Goal: Obtain resource: Download file/media

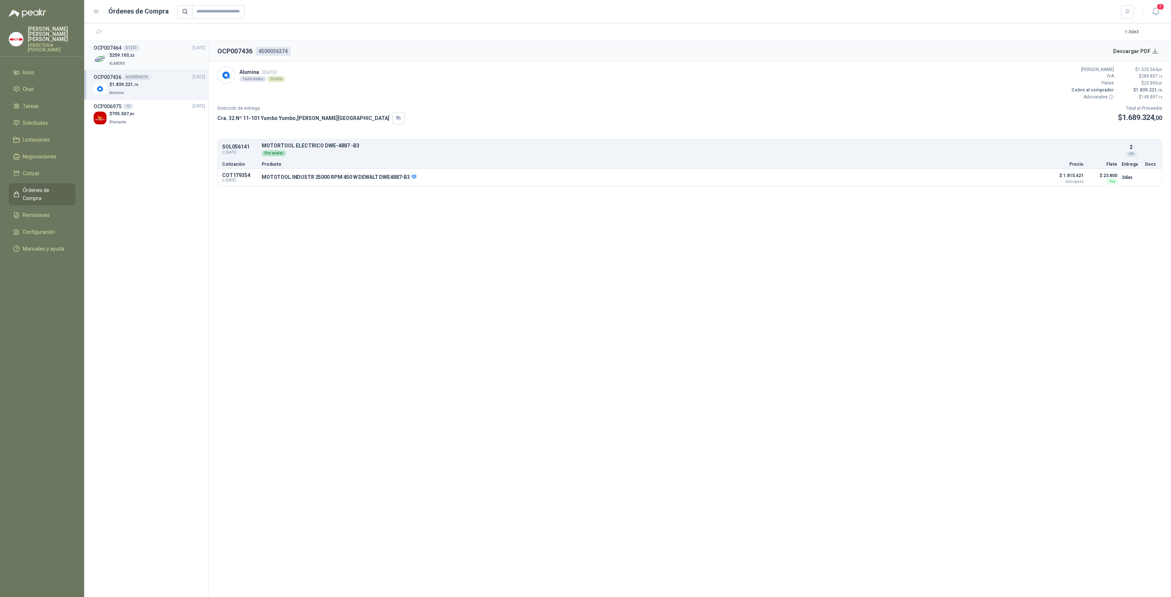
click at [145, 66] on div "$ 259.103 ,22 KLARENS" at bounding box center [150, 59] width 112 height 15
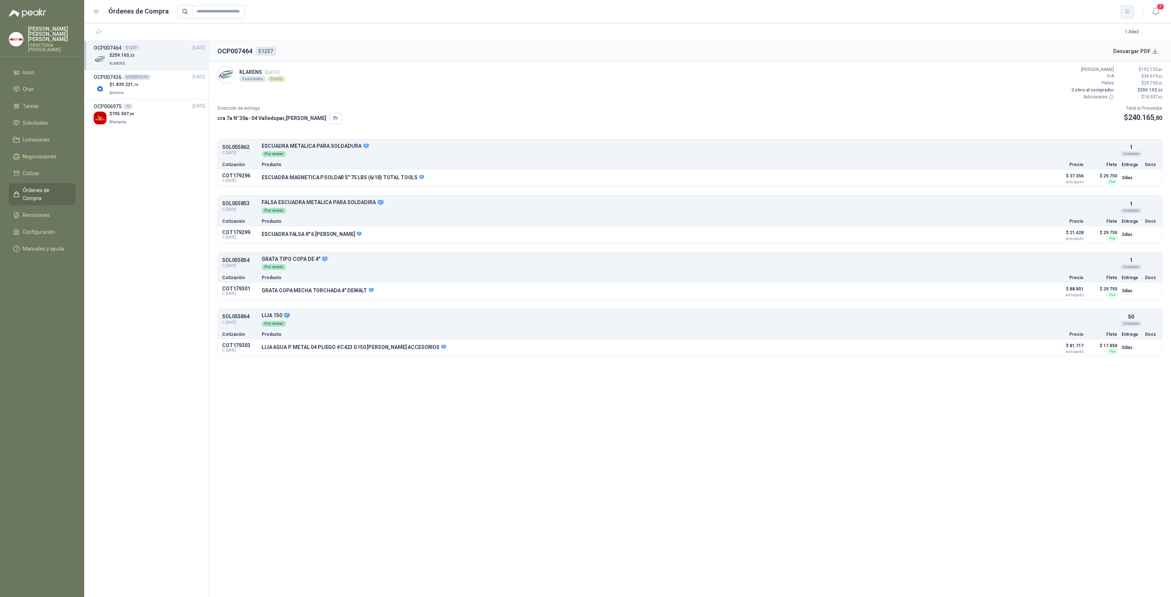
click at [1127, 13] on icon "button" at bounding box center [1127, 12] width 4 height 4
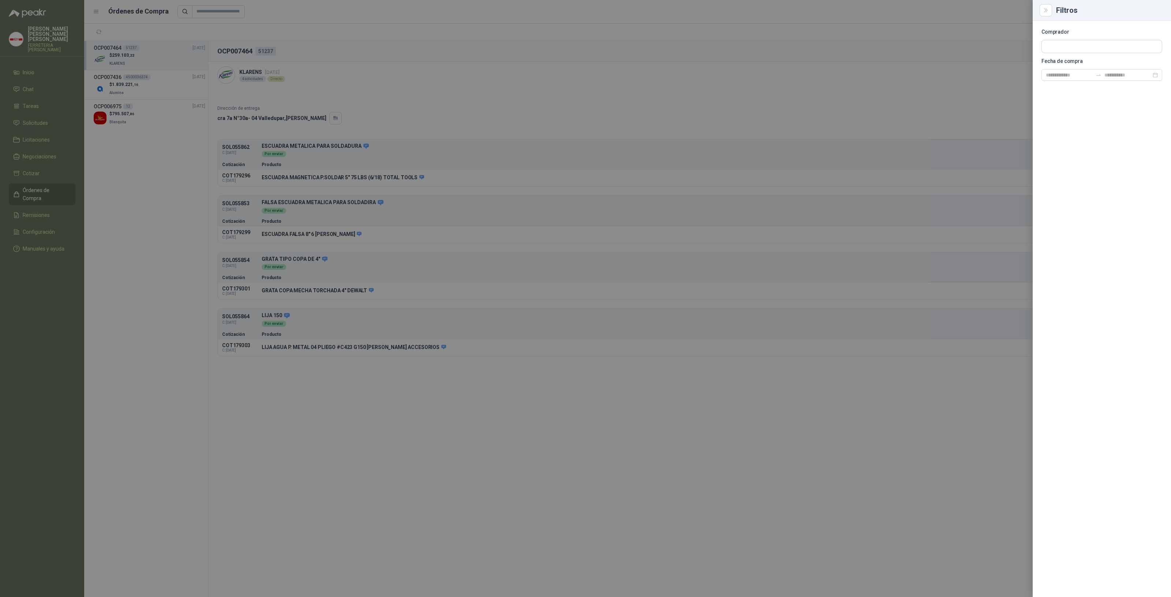
click at [920, 67] on div at bounding box center [585, 298] width 1171 height 597
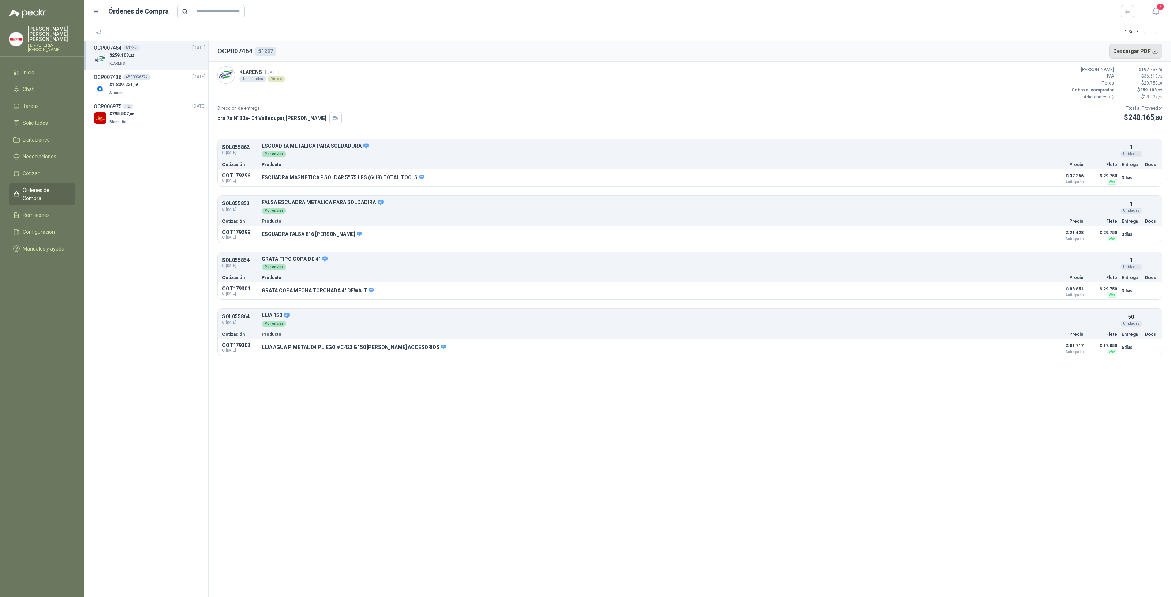
click at [1149, 53] on button "Descargar PDF" at bounding box center [1135, 51] width 53 height 15
click at [150, 55] on div "$ 259.103 ,22 KLARENS" at bounding box center [150, 59] width 112 height 15
click at [1151, 53] on button "Descargar PDF" at bounding box center [1135, 51] width 53 height 15
click at [1020, 289] on button "Detalles" at bounding box center [1025, 291] width 34 height 10
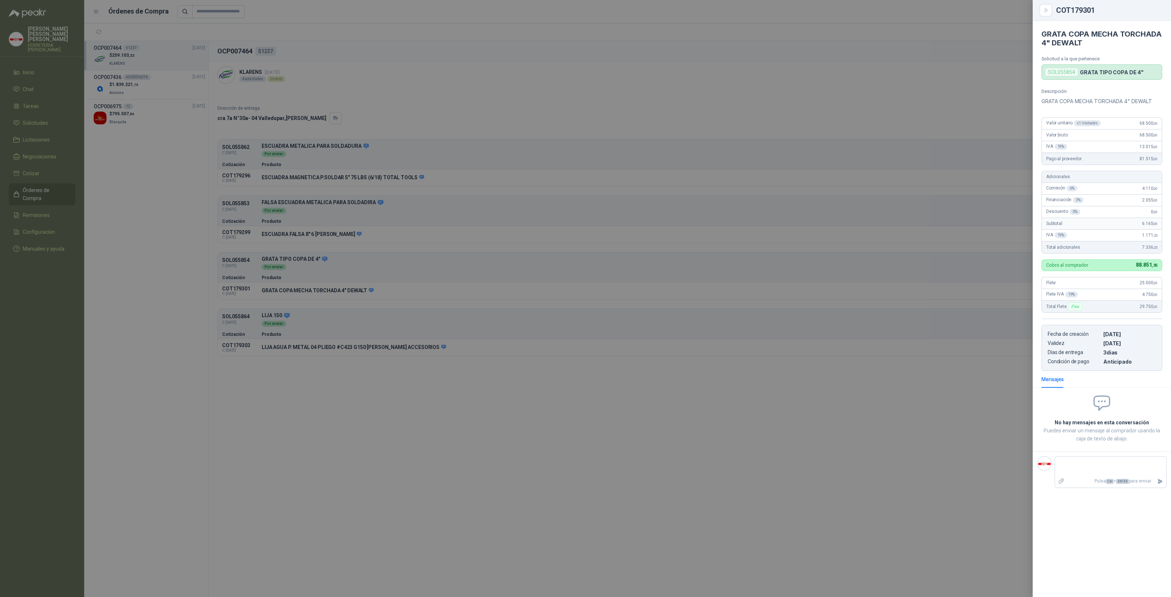
click at [799, 480] on div at bounding box center [585, 298] width 1171 height 597
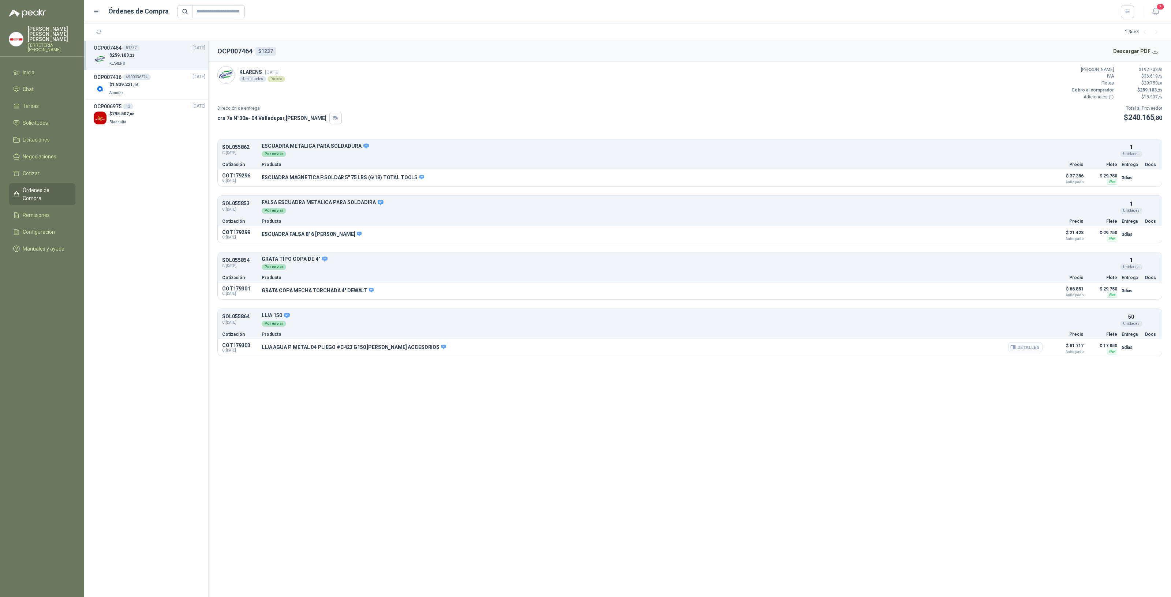
click at [1029, 348] on button "Detalles" at bounding box center [1025, 348] width 34 height 10
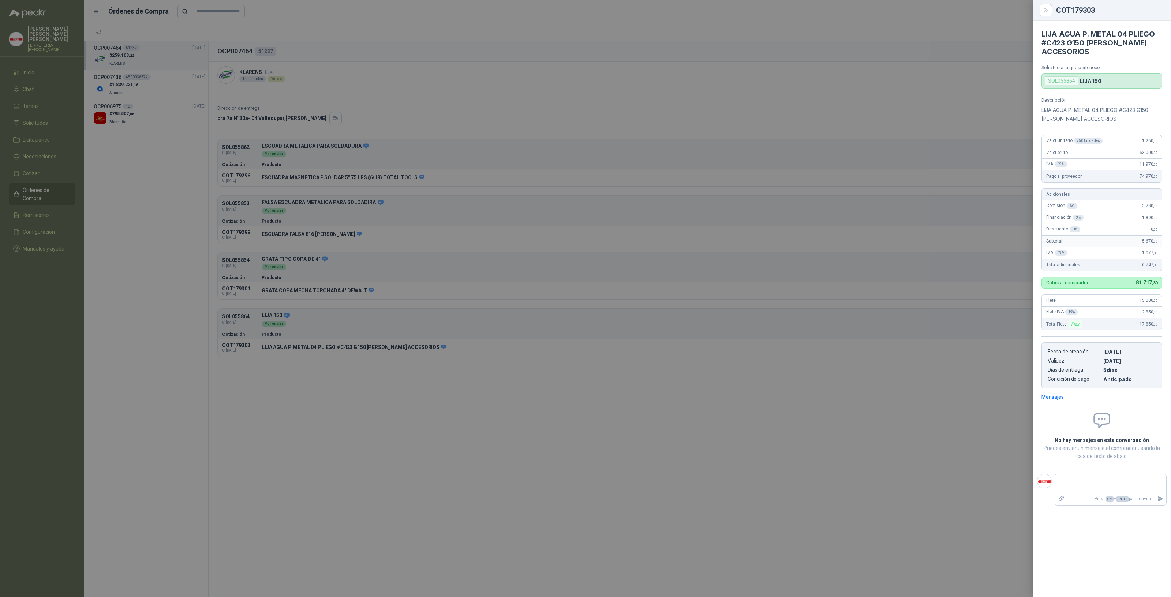
click at [938, 352] on div at bounding box center [585, 298] width 1171 height 597
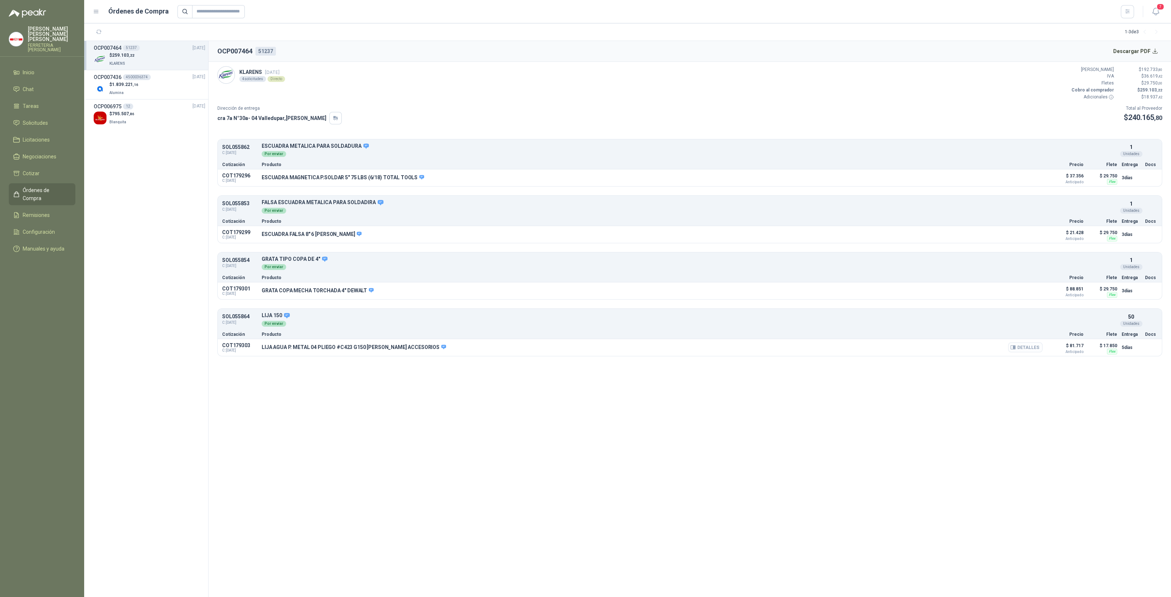
click at [1019, 348] on button "Detalles" at bounding box center [1025, 348] width 34 height 10
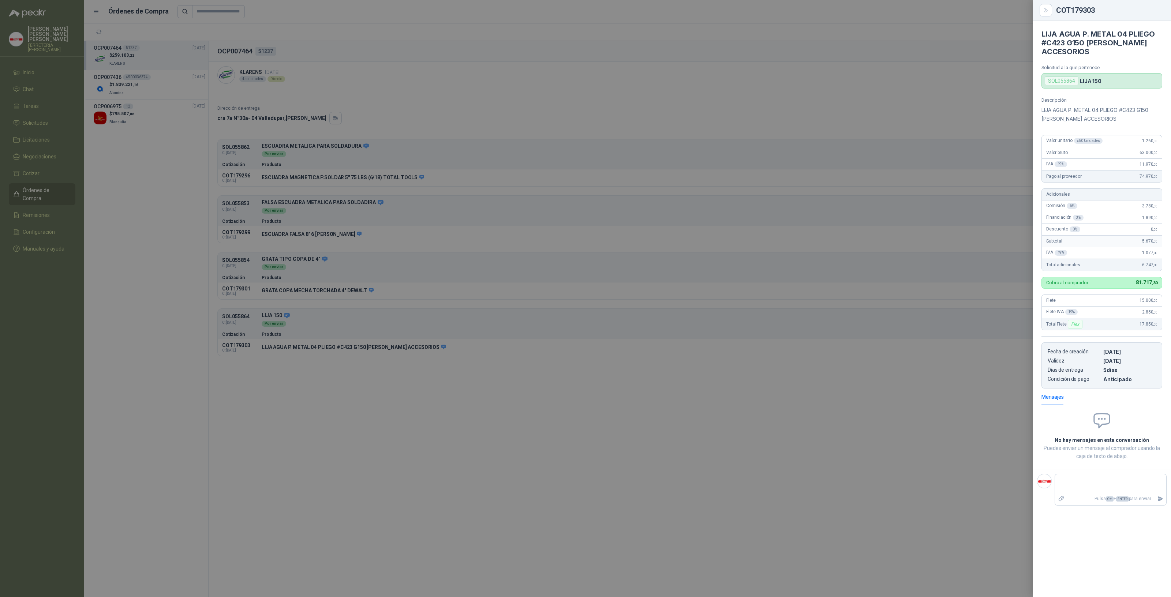
click at [944, 343] on div at bounding box center [585, 298] width 1171 height 597
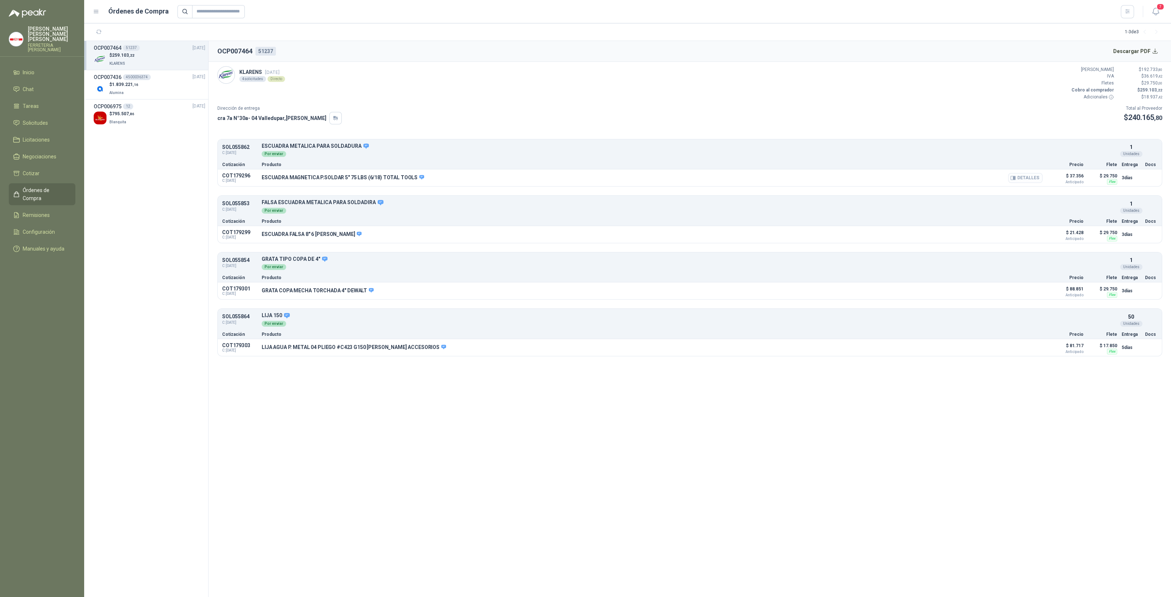
click at [1021, 178] on button "Detalles" at bounding box center [1025, 178] width 34 height 10
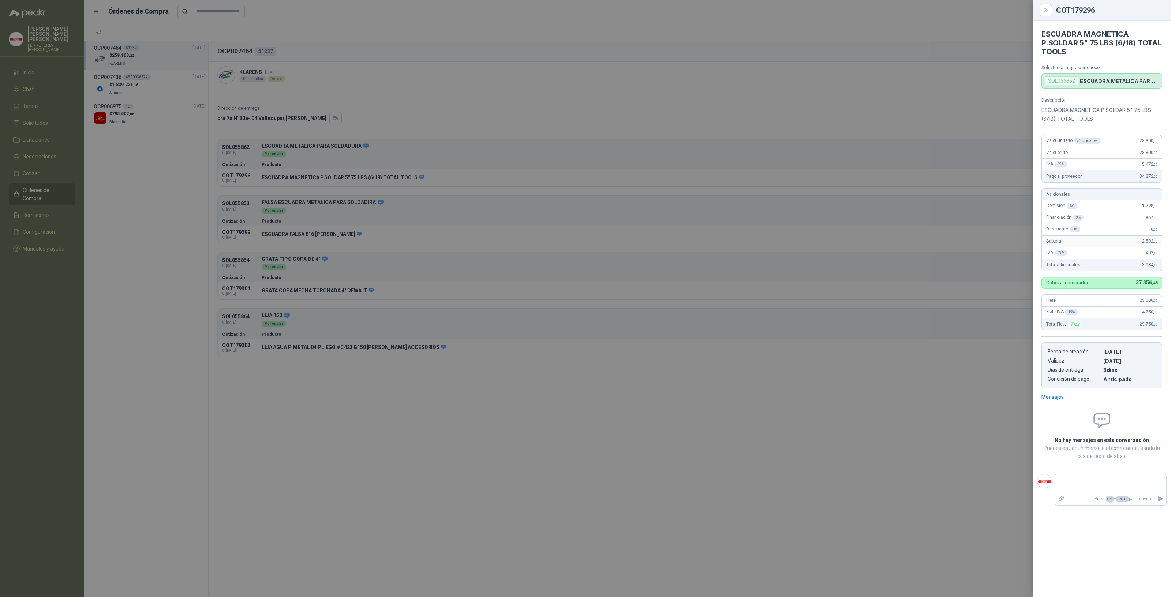
click at [928, 357] on div at bounding box center [585, 298] width 1171 height 597
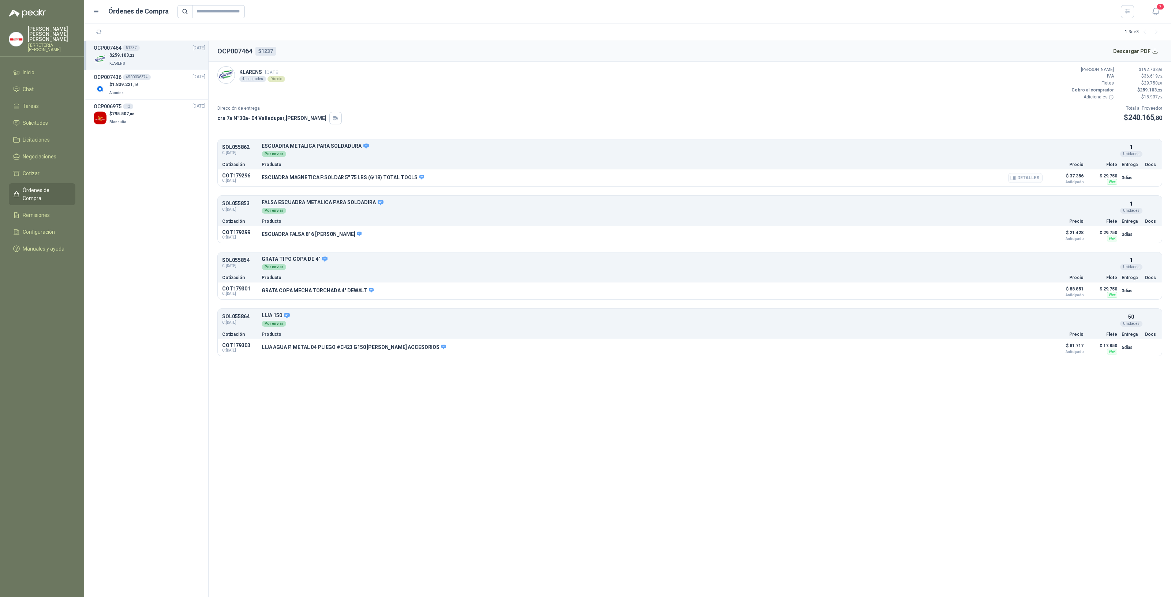
click at [1022, 182] on button "Detalles" at bounding box center [1025, 178] width 34 height 10
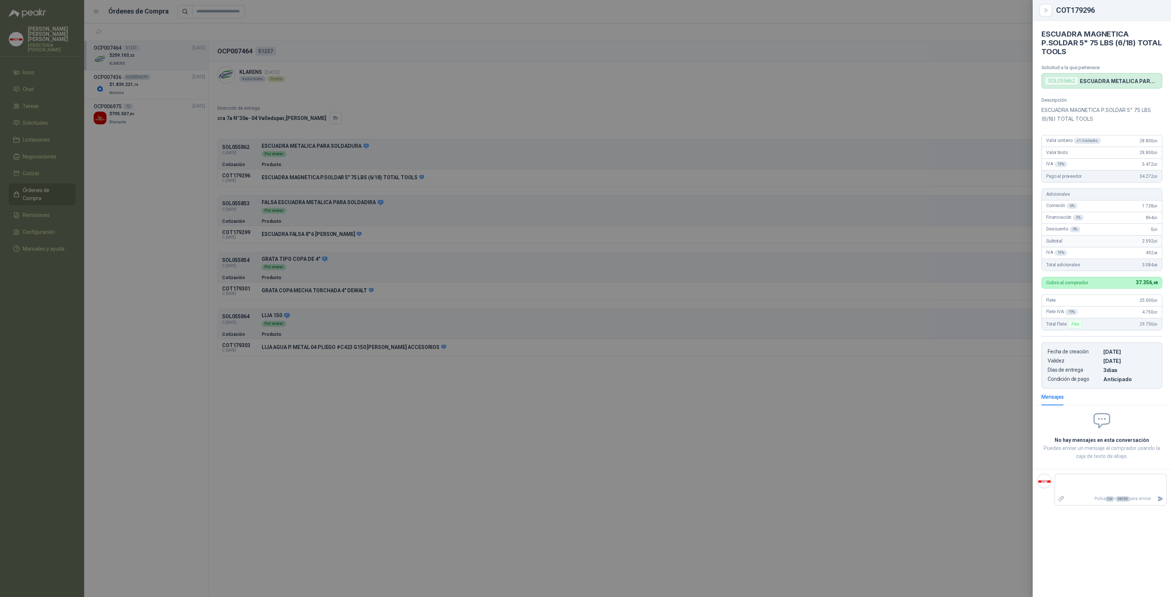
drag, startPoint x: 269, startPoint y: 182, endPoint x: 275, endPoint y: 156, distance: 26.6
click at [270, 181] on div at bounding box center [585, 298] width 1171 height 597
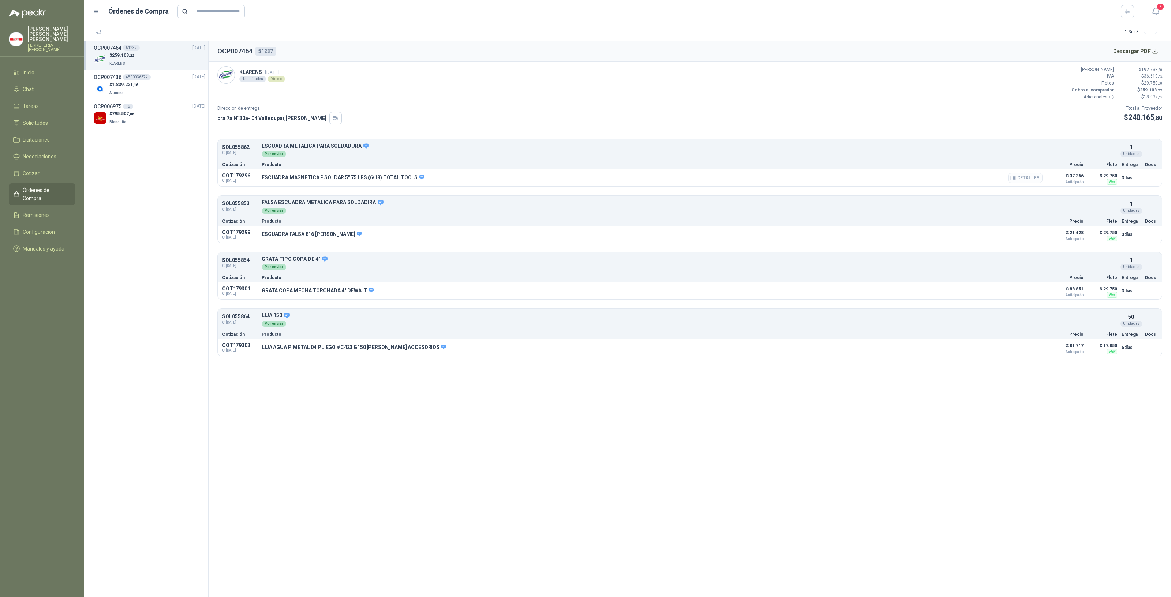
click at [1018, 177] on button "Detalles" at bounding box center [1025, 178] width 34 height 10
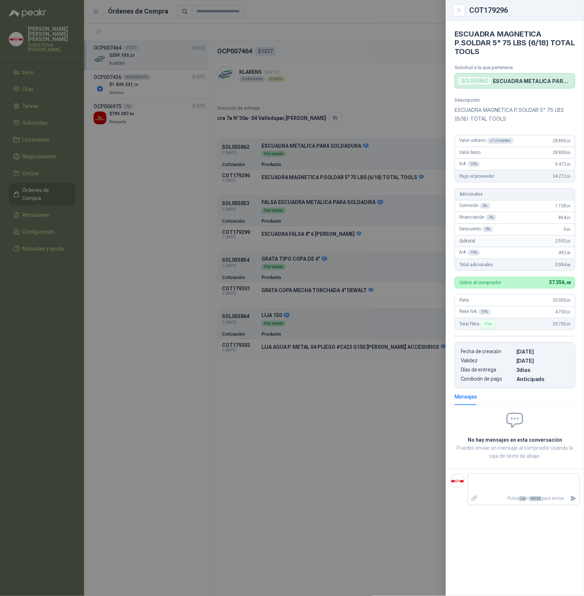
click at [411, 151] on div at bounding box center [292, 298] width 584 height 596
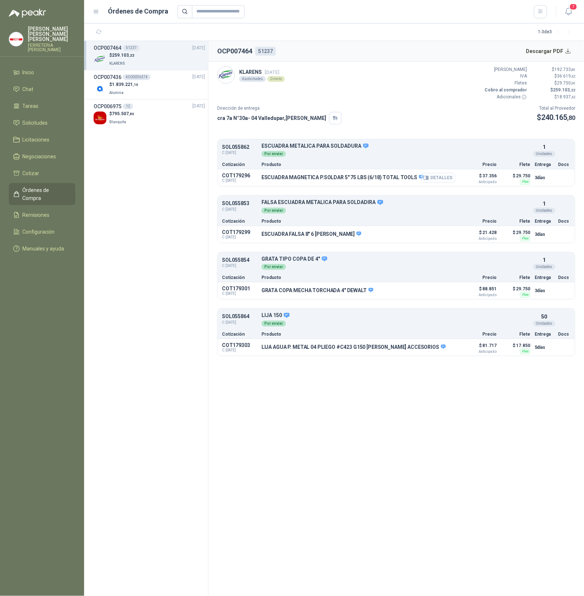
click at [449, 177] on button "Detalles" at bounding box center [439, 178] width 34 height 10
click at [538, 12] on icon "button" at bounding box center [541, 11] width 6 height 6
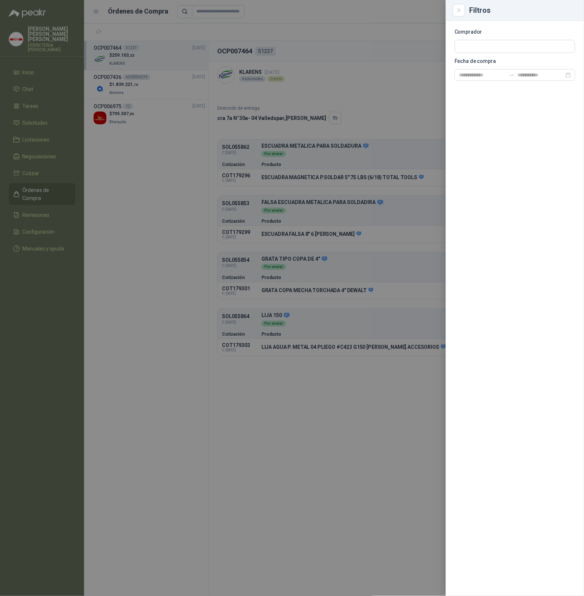
click at [355, 98] on div at bounding box center [292, 298] width 584 height 596
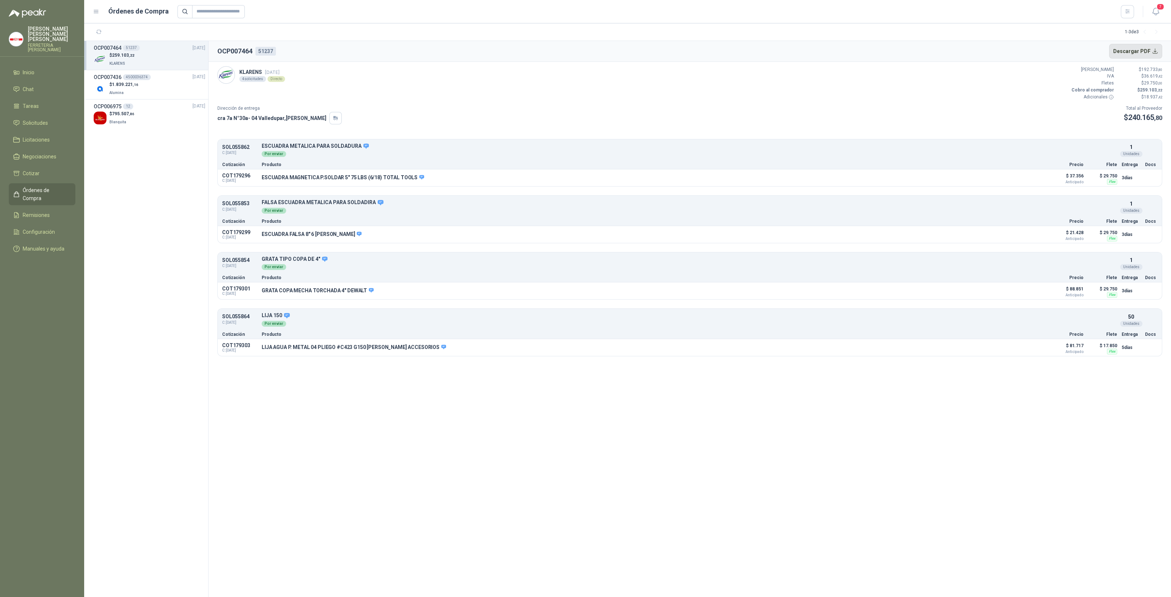
click at [1149, 48] on button "Descargar PDF" at bounding box center [1135, 51] width 53 height 15
click at [1079, 177] on p "$ 37.356 Anticipado" at bounding box center [1065, 178] width 37 height 12
click at [1027, 178] on button "Detalles" at bounding box center [1025, 178] width 34 height 10
